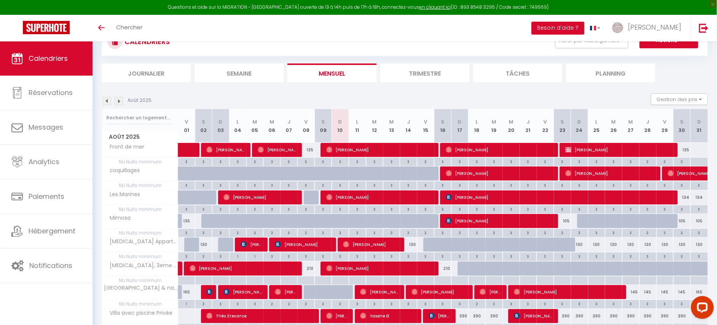
scroll to position [72, 0]
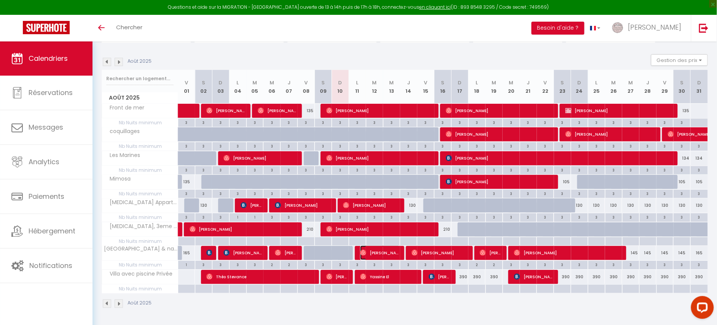
click at [379, 255] on span "[PERSON_NAME]" at bounding box center [380, 253] width 40 height 14
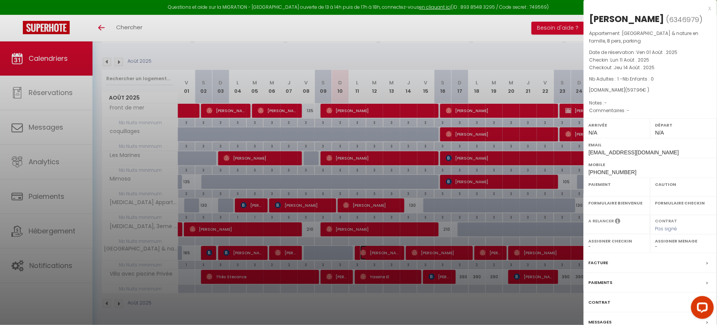
select select "OK"
select select "0"
select select "1"
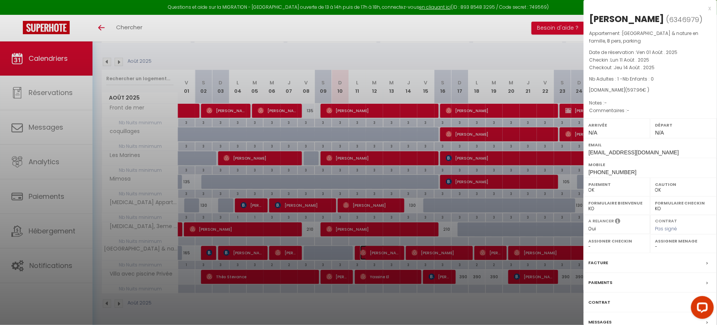
select select
click at [290, 53] on div at bounding box center [358, 162] width 717 height 325
click at [394, 47] on div at bounding box center [358, 162] width 717 height 325
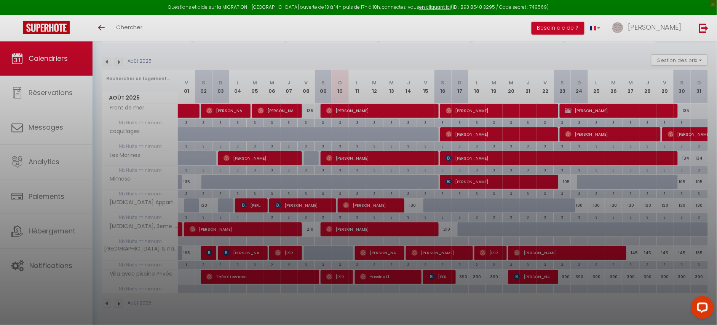
click at [502, 24] on div at bounding box center [358, 162] width 717 height 325
